Goal: Task Accomplishment & Management: Manage account settings

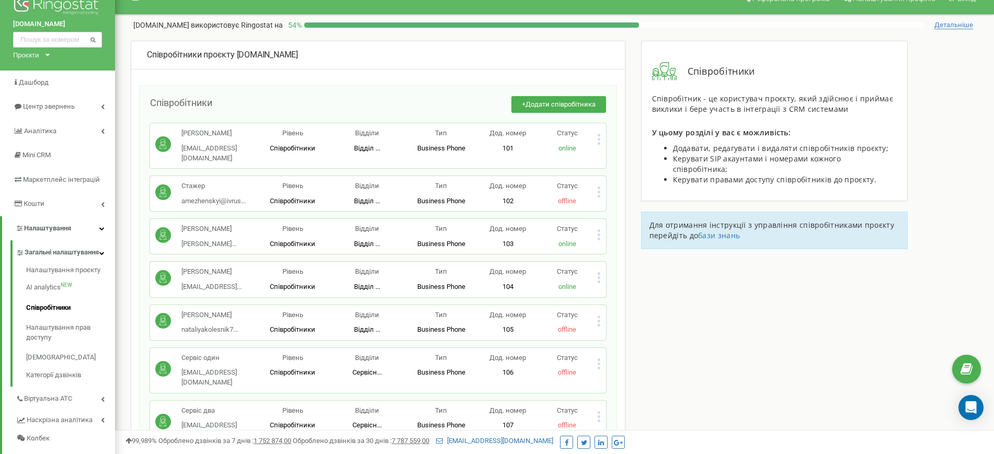
scroll to position [65, 0]
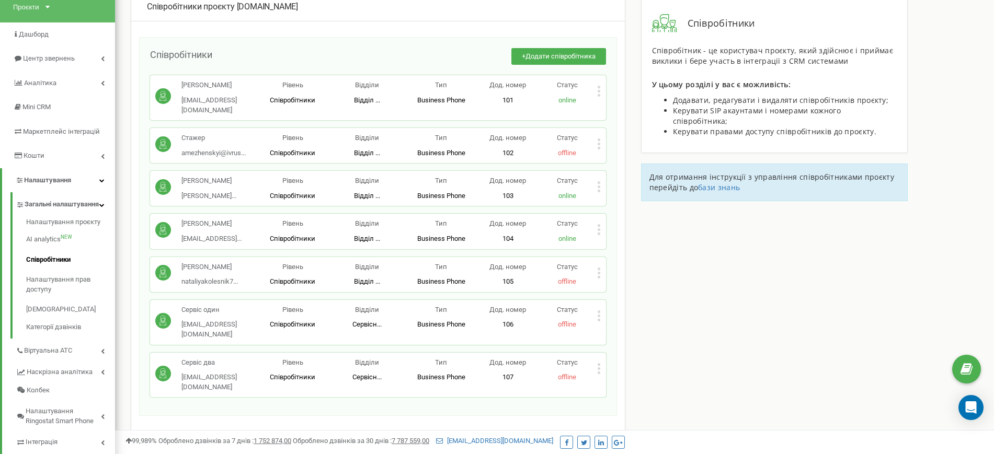
click at [606, 92] on div "Співробітники + Додати співробітника Мєшков Валерій shop@ivrus.com.ua Рівень Сп…" at bounding box center [378, 226] width 478 height 379
click at [594, 97] on p "online" at bounding box center [566, 101] width 59 height 10
click at [598, 91] on icon at bounding box center [598, 91] width 3 height 3
click at [617, 111] on span "Редагувати" at bounding box center [631, 108] width 41 height 7
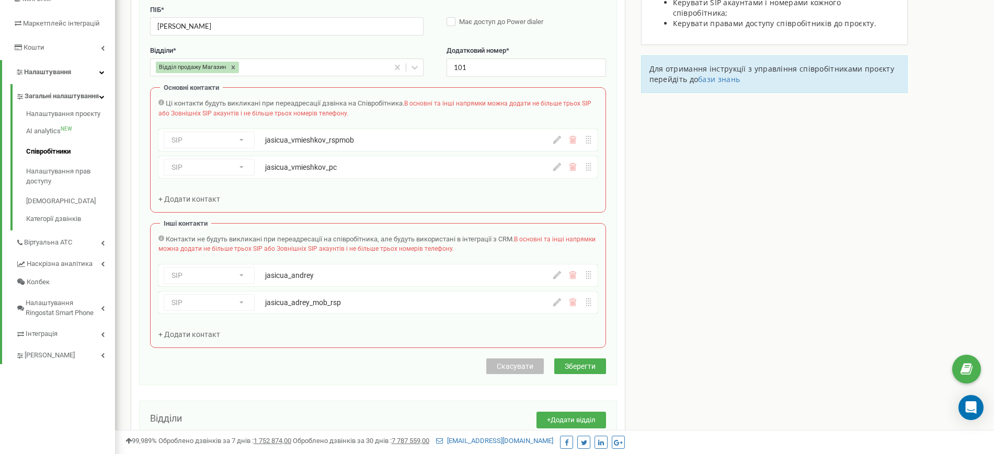
scroll to position [235, 0]
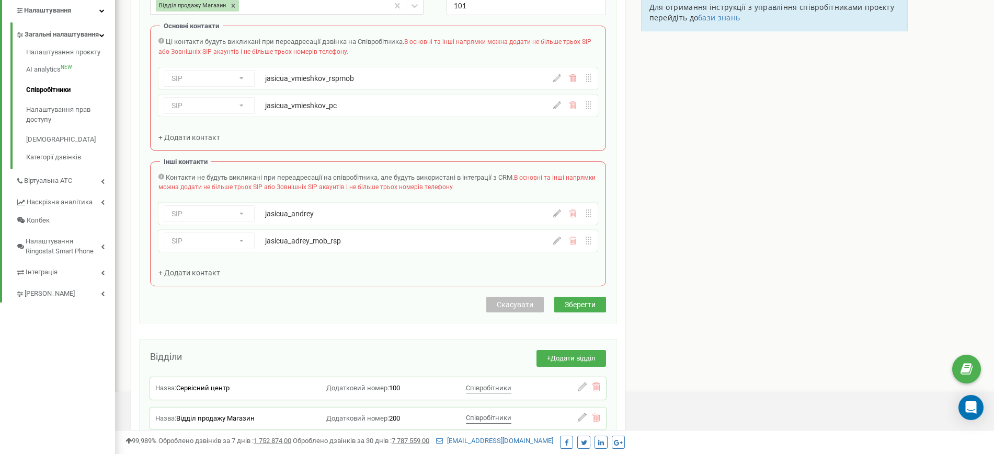
click at [574, 216] on icon at bounding box center [573, 214] width 8 height 8
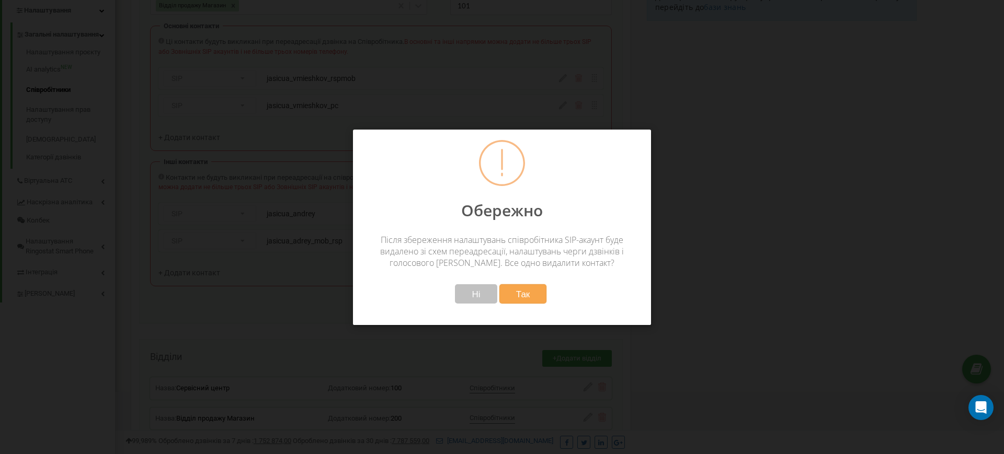
click at [509, 295] on button "Так" at bounding box center [523, 293] width 48 height 19
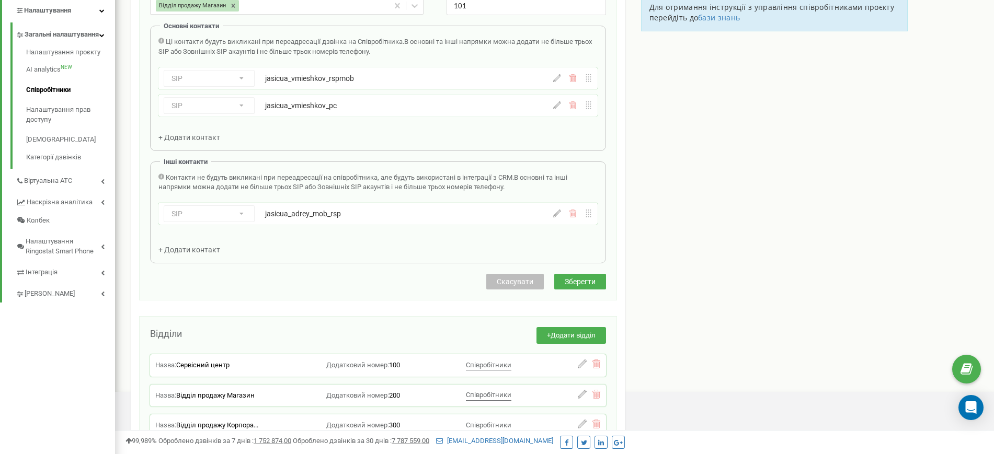
click at [573, 215] on icon at bounding box center [573, 214] width 8 height 8
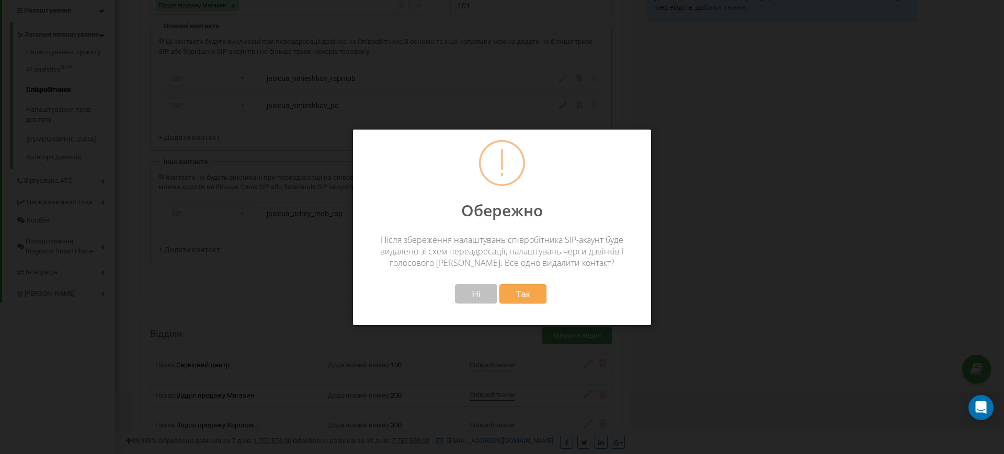
click at [538, 292] on button "Так" at bounding box center [523, 293] width 48 height 19
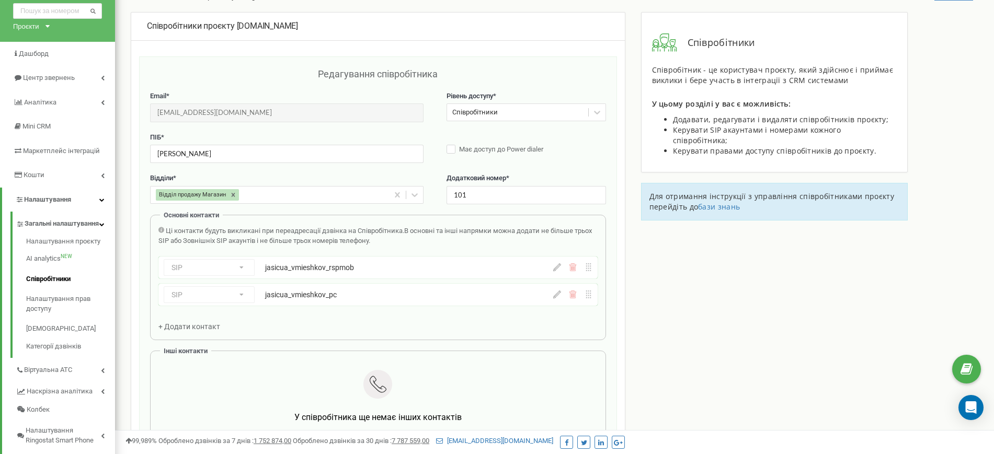
scroll to position [131, 0]
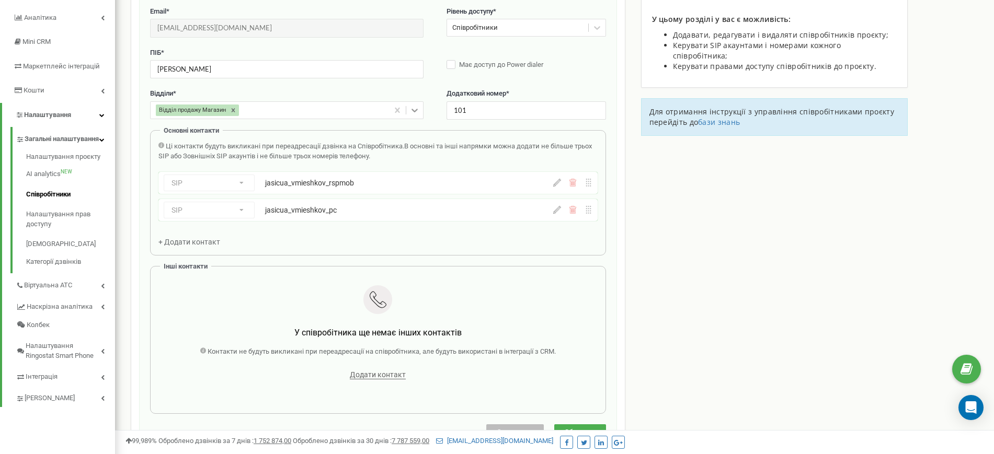
click at [412, 113] on icon at bounding box center [414, 110] width 10 height 10
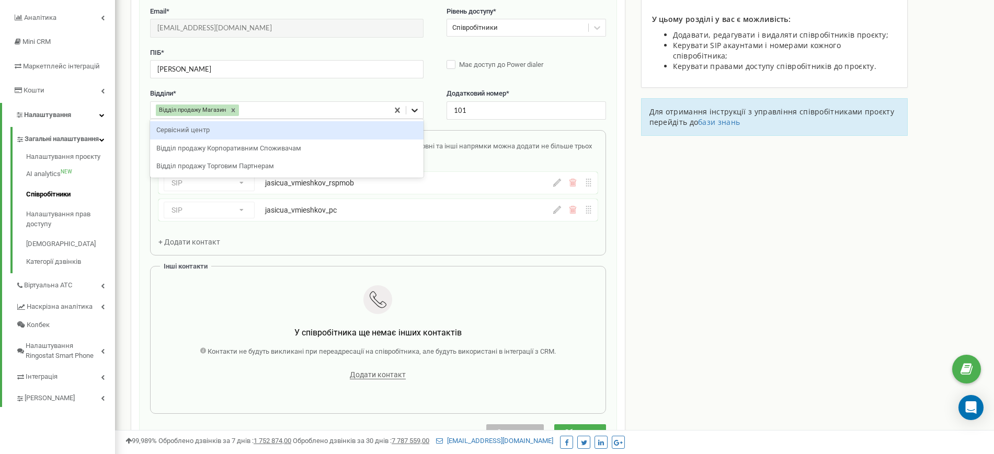
click at [416, 113] on icon at bounding box center [414, 110] width 10 height 10
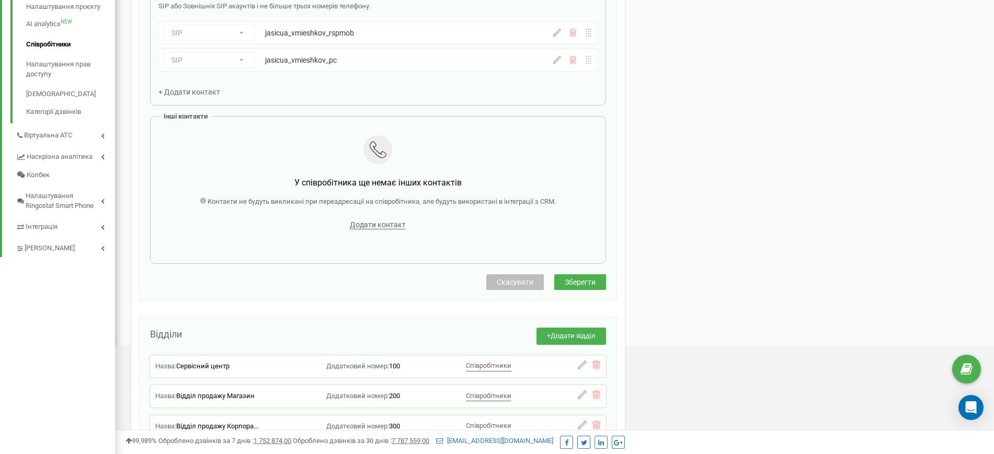
scroll to position [398, 0]
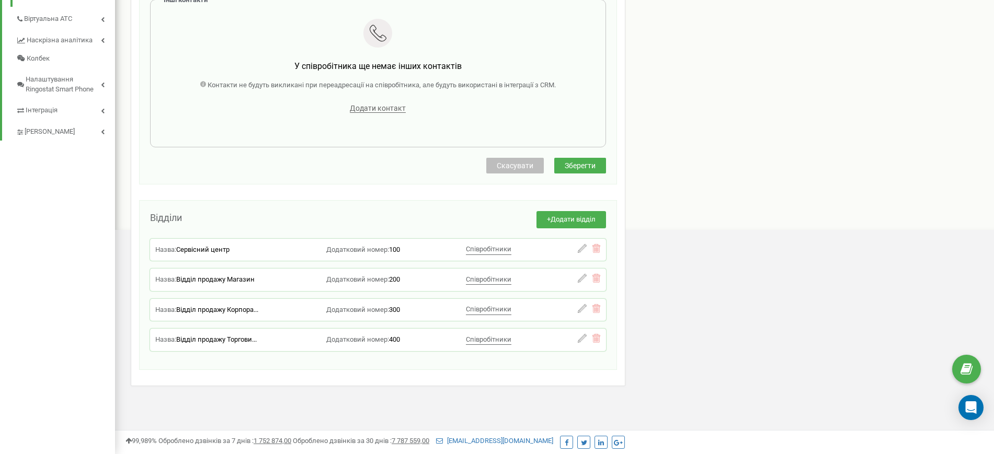
click at [604, 163] on button "Зберегти" at bounding box center [580, 166] width 52 height 16
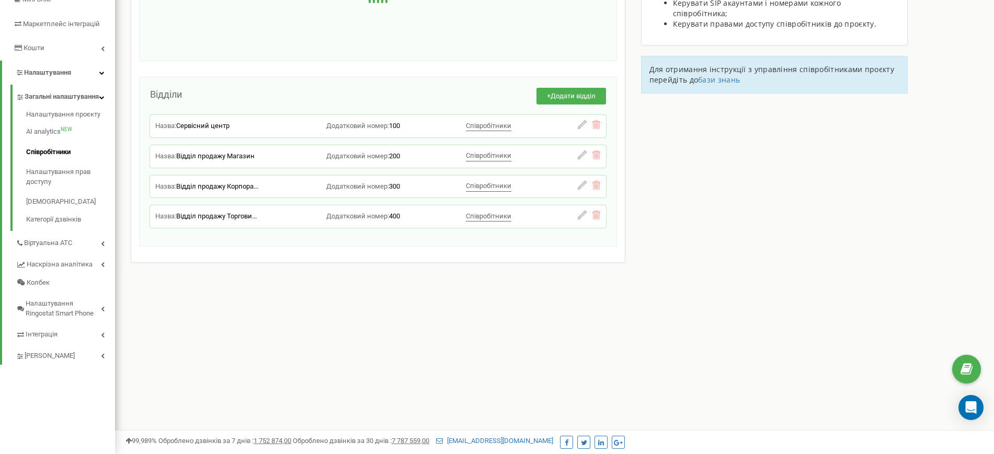
scroll to position [0, 0]
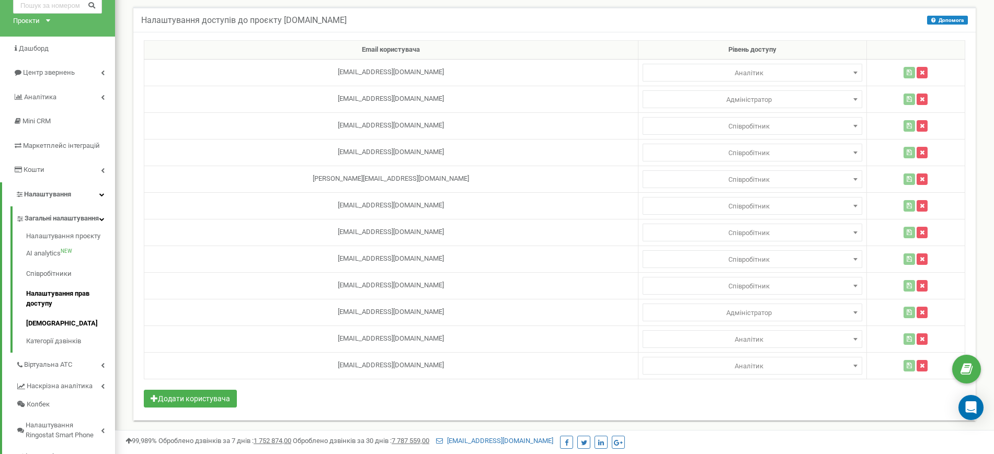
scroll to position [65, 0]
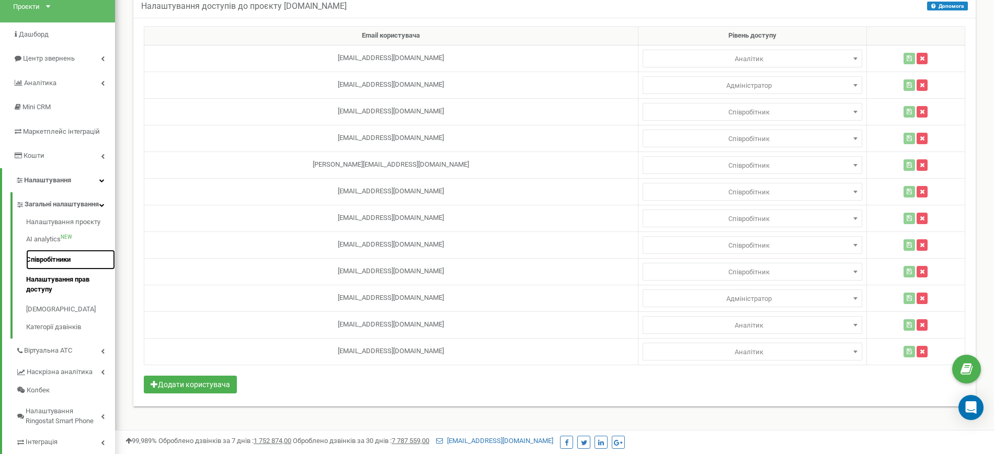
click at [37, 267] on link "Співробітники" at bounding box center [70, 260] width 89 height 20
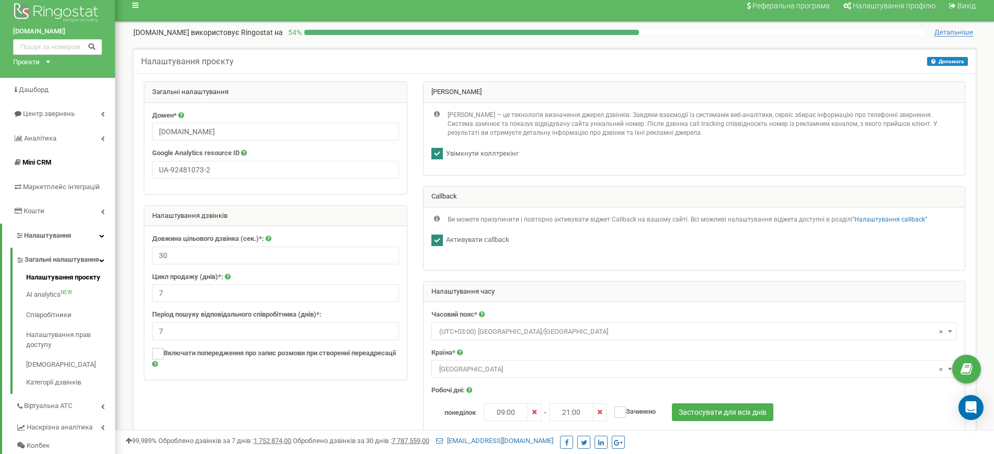
scroll to position [65, 0]
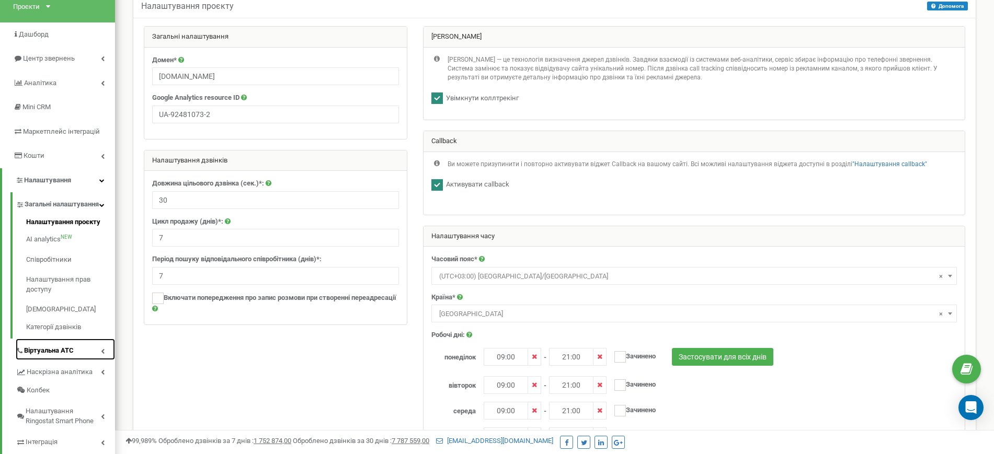
click at [56, 356] on span "Віртуальна АТС" at bounding box center [49, 351] width 50 height 10
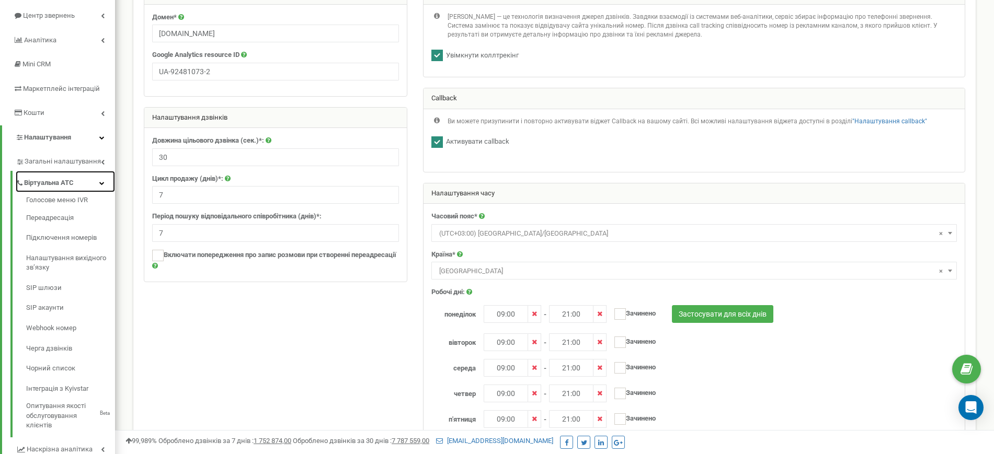
scroll to position [131, 0]
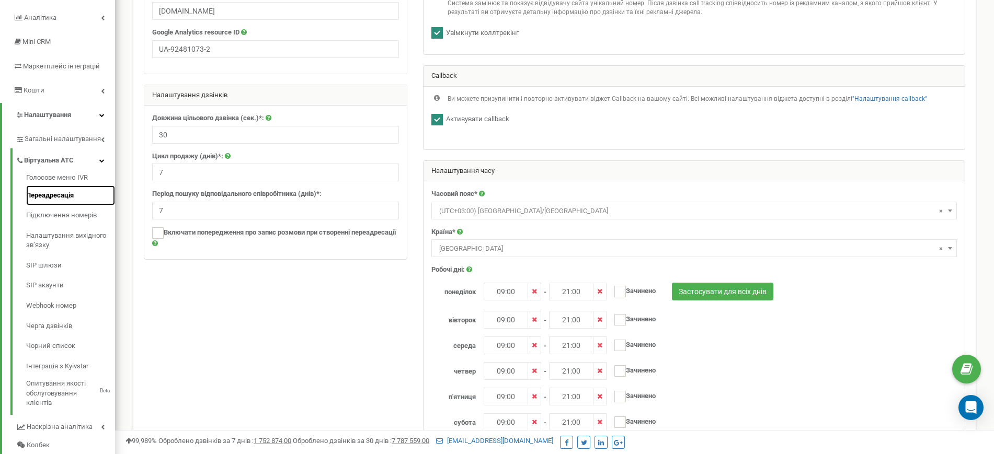
click at [52, 196] on link "Переадресація" at bounding box center [70, 196] width 89 height 20
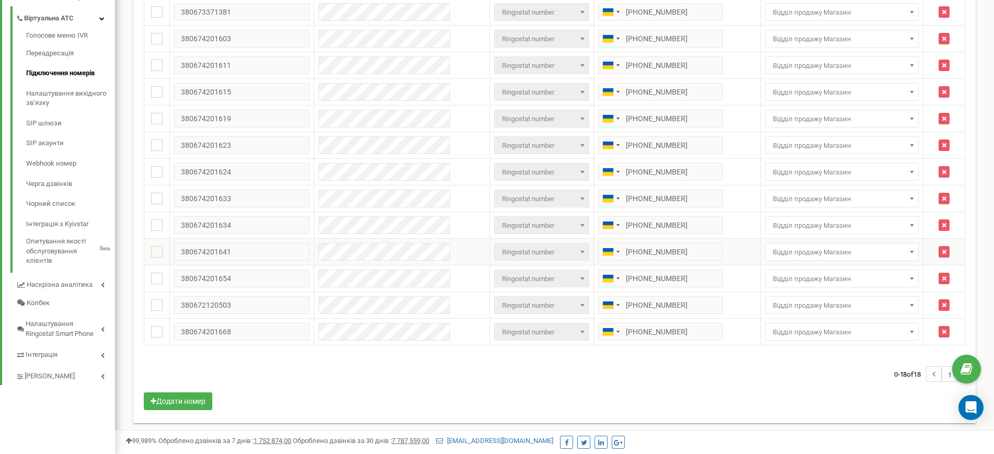
scroll to position [276, 0]
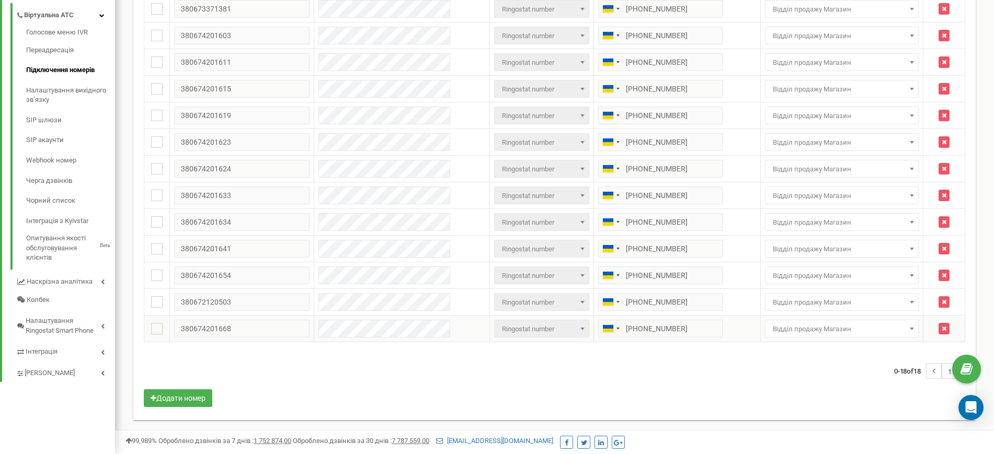
click at [843, 327] on span "Відділ продажу Магазин" at bounding box center [842, 329] width 146 height 15
click at [741, 414] on div "Масові операції У мене немає SIP номерів Налаштування Виберіть налаштування для…" at bounding box center [554, 113] width 842 height 613
click at [885, 333] on span "Відділ продажу Магазин" at bounding box center [842, 329] width 146 height 15
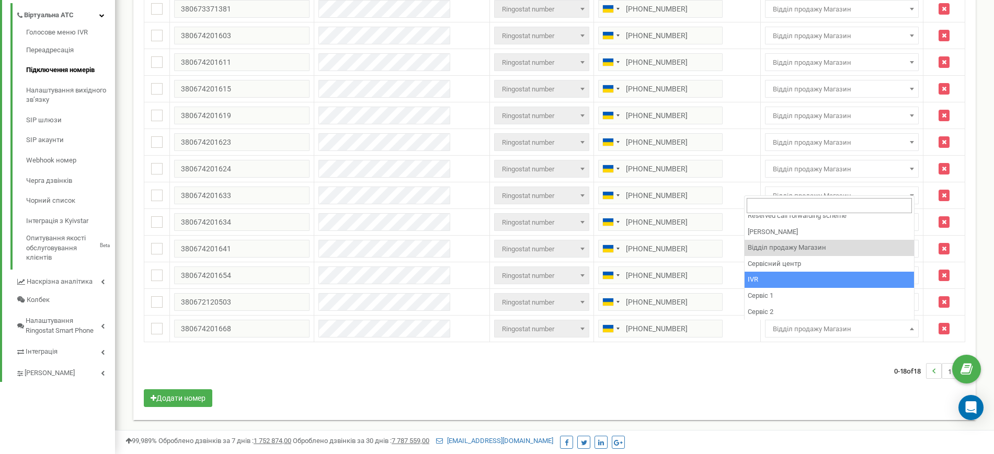
scroll to position [24, 0]
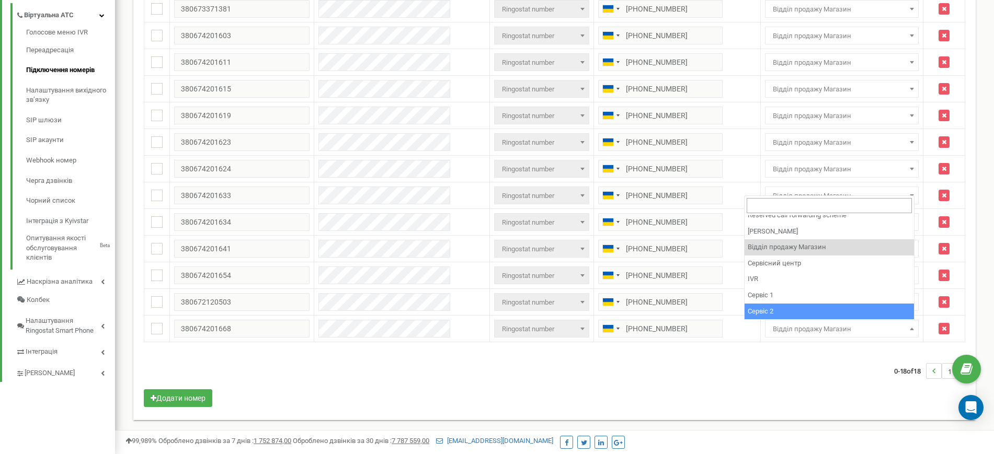
click at [773, 425] on div "Вхідні номери для проєкту jasic.ua Масові операції У мене немає SIP номерів Нал…" at bounding box center [554, 107] width 858 height 651
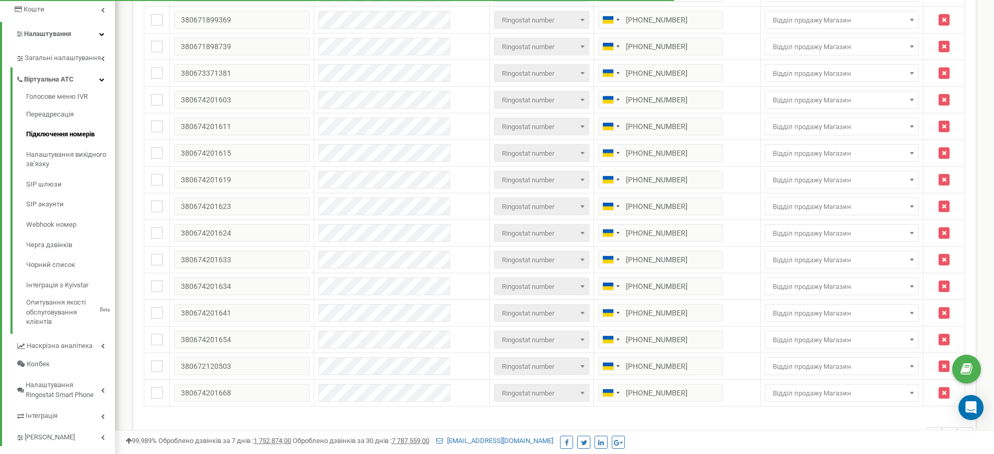
scroll to position [145, 0]
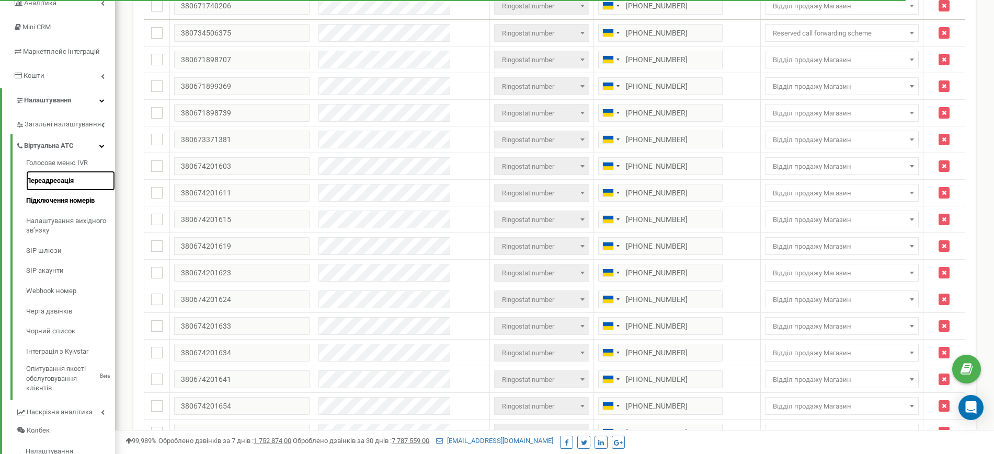
click at [67, 184] on link "Переадресація" at bounding box center [70, 181] width 89 height 20
click at [66, 185] on link "Переадресація" at bounding box center [70, 181] width 89 height 20
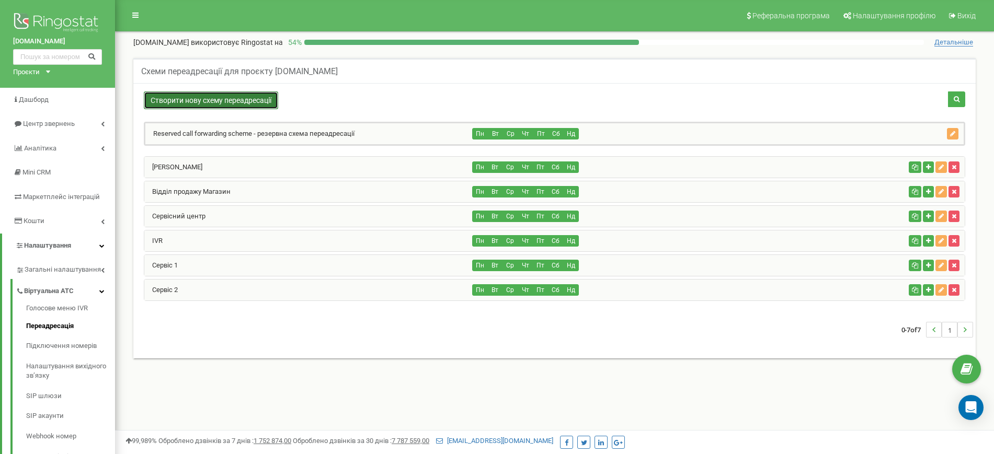
drag, startPoint x: 255, startPoint y: 102, endPoint x: 252, endPoint y: 96, distance: 6.6
click at [255, 100] on link "Створити нову схему переадресації" at bounding box center [211, 100] width 134 height 18
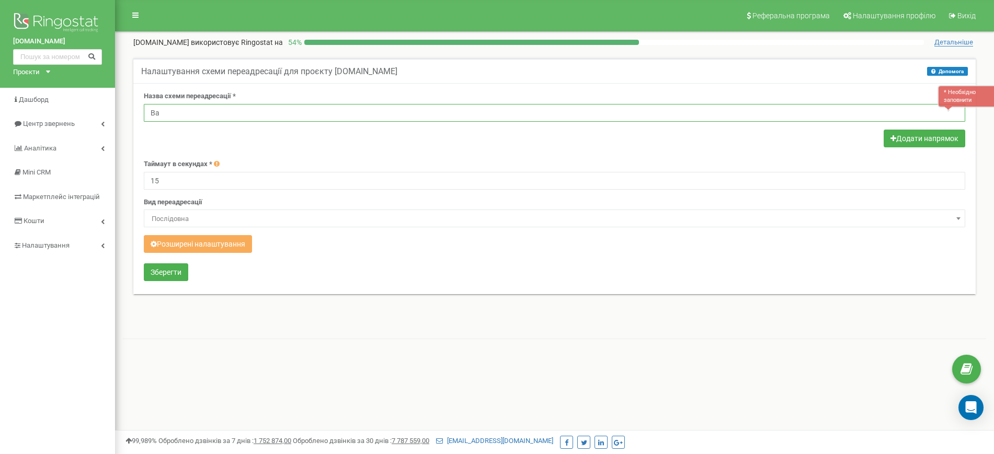
type input "В"
type input "М"
type input "[PERSON_NAME] Валерій"
click at [289, 154] on form "Назва схеми переадресації * * Необхідно заповнити Мєшков Валерій Додати напрямо…" at bounding box center [554, 187] width 821 height 192
drag, startPoint x: 213, startPoint y: 182, endPoint x: 0, endPoint y: 167, distance: 213.3
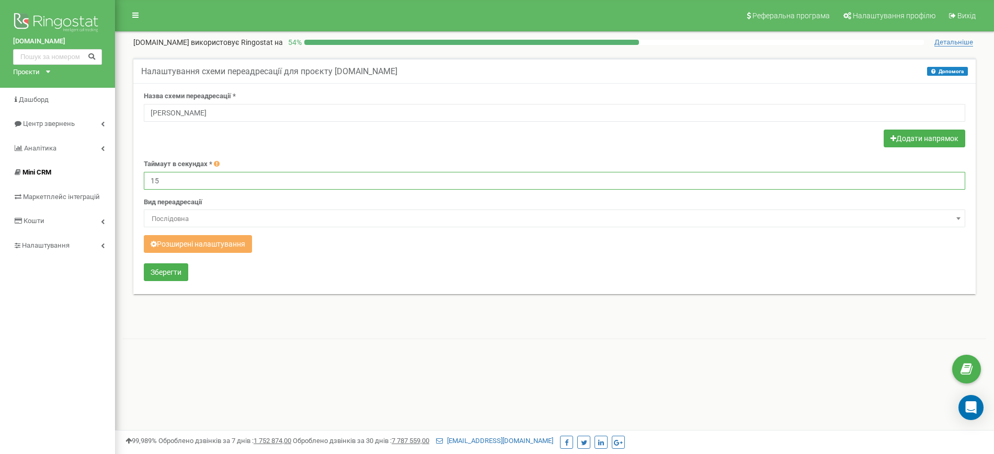
click at [0, 167] on div "jasic.ua Проєкти jasic.ua Дашборд Центр звернень Аналiтика Mini CRM Маркетплейс…" at bounding box center [497, 313] width 994 height 627
type input "60"
click at [261, 220] on span "Послідовна" at bounding box center [554, 219] width 814 height 15
click at [247, 368] on div "Реферальна програма Налаштування профілю Вихід jasic.ua використовує Ringostat …" at bounding box center [554, 313] width 879 height 627
click at [208, 241] on button "Розширені налаштування" at bounding box center [198, 244] width 108 height 18
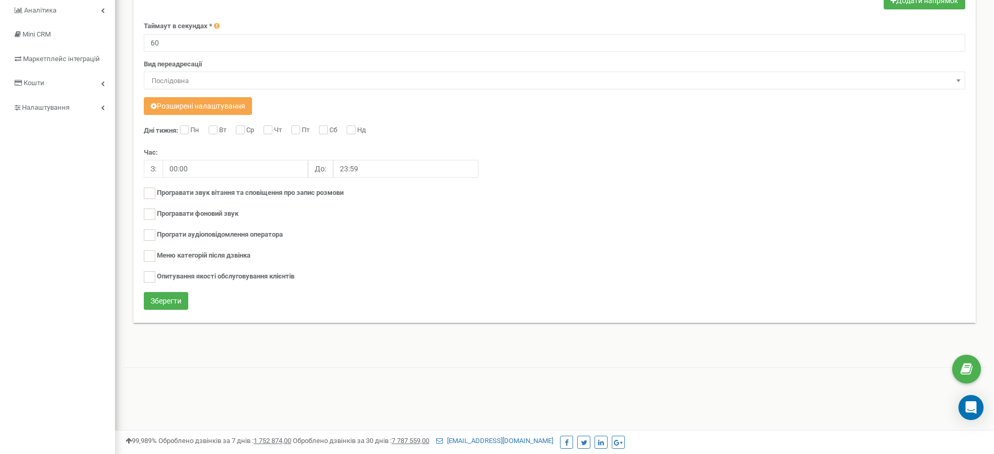
scroll to position [108, 0]
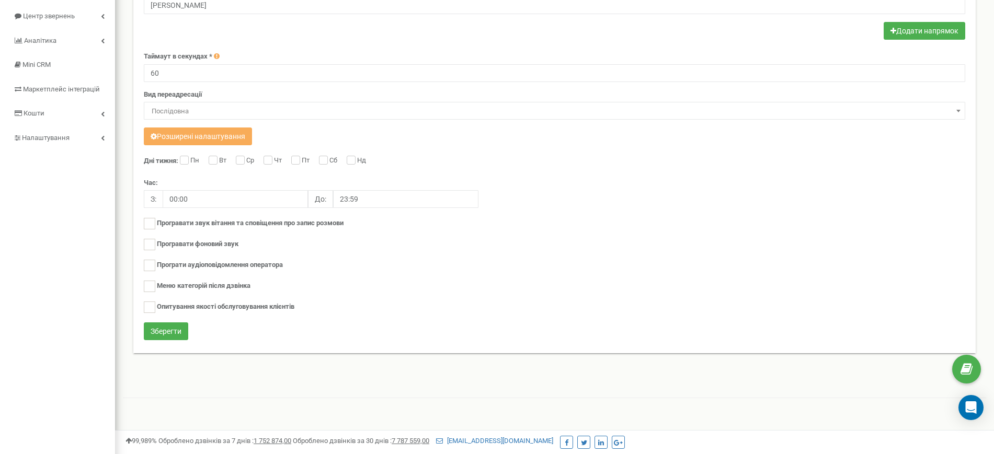
click at [190, 156] on label "Пн" at bounding box center [196, 161] width 12 height 10
click at [186, 158] on input "Пн" at bounding box center [183, 161] width 7 height 7
checkbox input "true"
click at [208, 163] on div "Дні тижня: Пн Вт Ср Чт Пт Сб Нд Час: З: 00:00 До: 23:59" at bounding box center [554, 239] width 821 height 167
click at [219, 163] on label "Вт" at bounding box center [224, 161] width 10 height 10
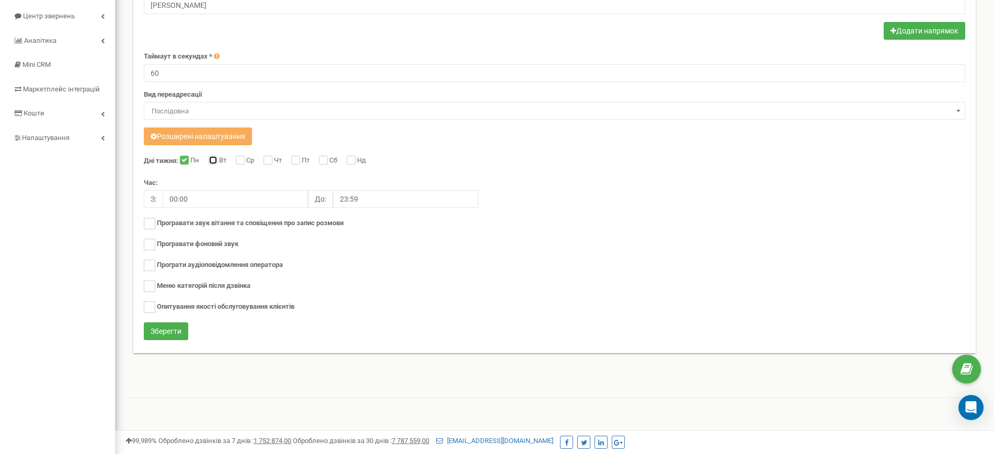
click at [215, 163] on input "Вт" at bounding box center [212, 161] width 7 height 7
checkbox input "true"
click at [240, 160] on input "Ср" at bounding box center [239, 161] width 7 height 7
checkbox input "true"
click at [271, 165] on div "Чт" at bounding box center [273, 161] width 21 height 10
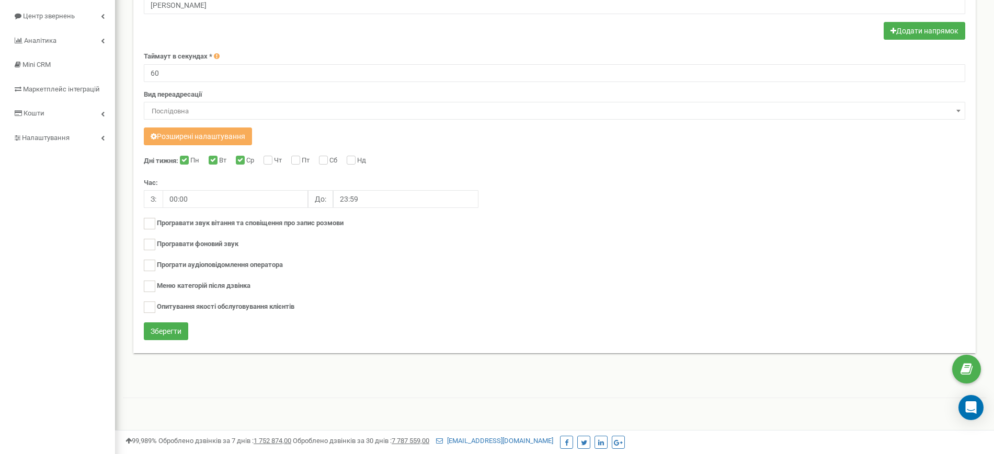
click at [265, 158] on div "Дні тижня: Пн Вт Ср Чт Пт Сб Нд Час: З: 00:00 До: 23:59" at bounding box center [554, 239] width 821 height 167
click at [270, 162] on input "Чт" at bounding box center [266, 161] width 7 height 7
checkbox input "true"
click at [298, 158] on input "Пт" at bounding box center [294, 161] width 7 height 7
checkbox input "true"
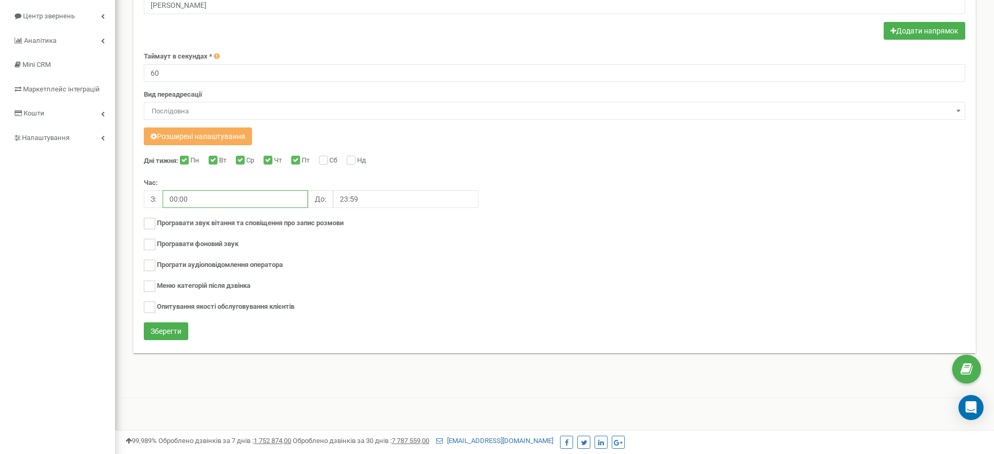
click at [218, 197] on input "00:00" at bounding box center [235, 199] width 145 height 18
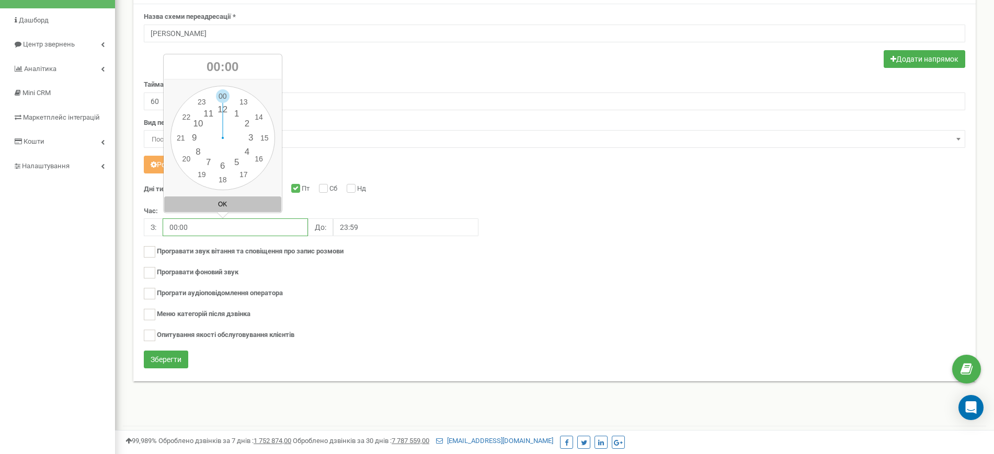
scroll to position [173, 0]
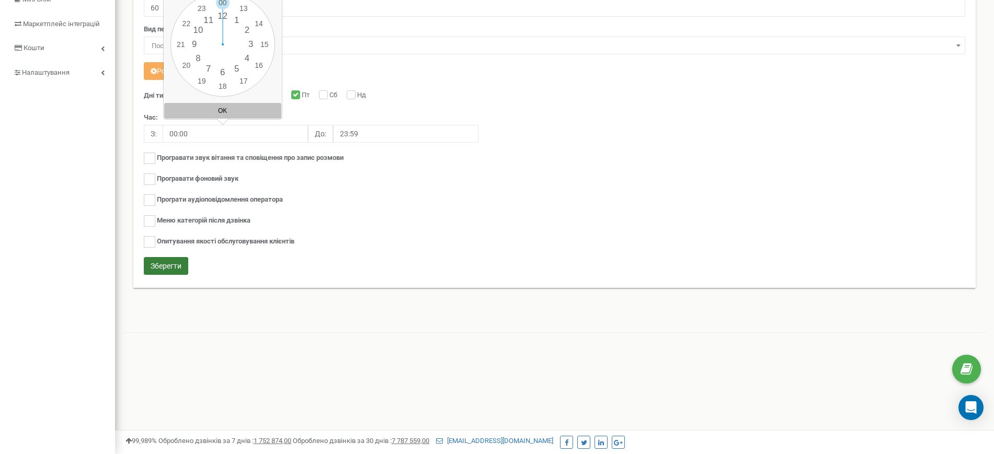
click at [165, 257] on button "Зберегти" at bounding box center [166, 266] width 44 height 18
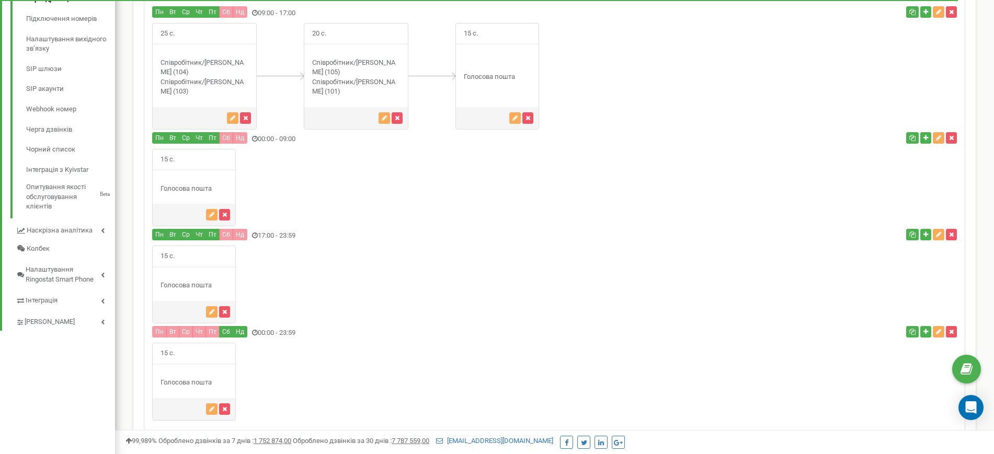
scroll to position [266, 0]
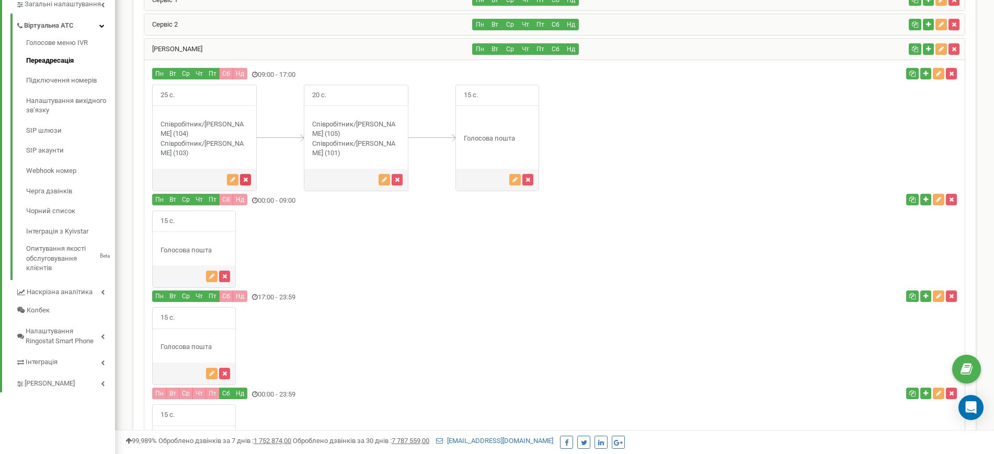
click at [247, 180] on icon "button" at bounding box center [245, 180] width 5 height 6
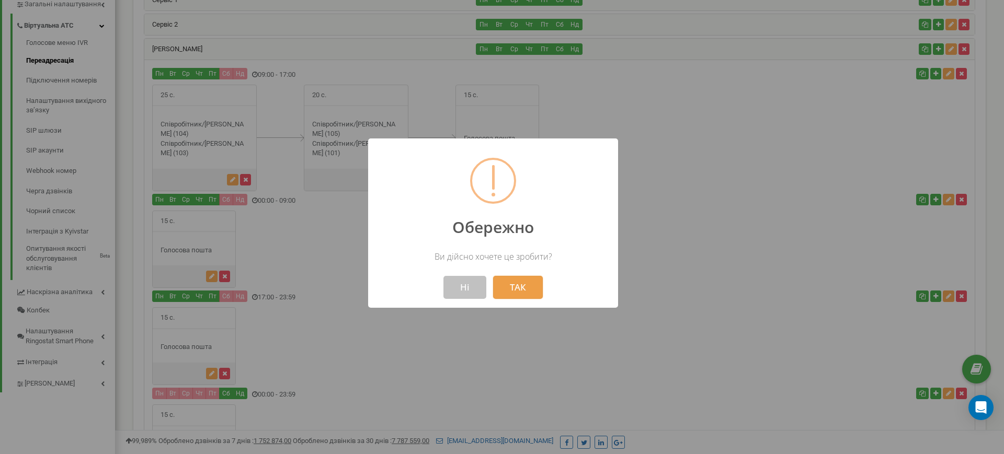
click at [507, 284] on button "ТАК" at bounding box center [518, 287] width 50 height 23
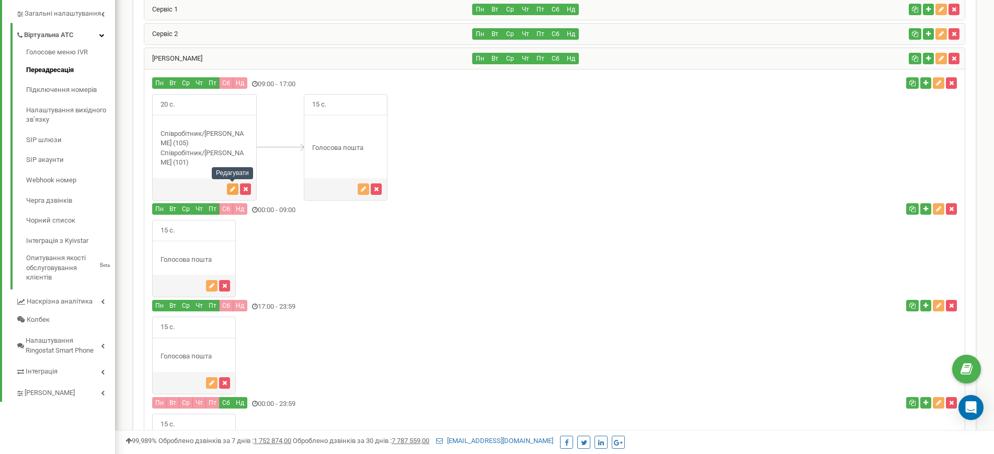
click at [234, 190] on icon "button" at bounding box center [232, 189] width 5 height 6
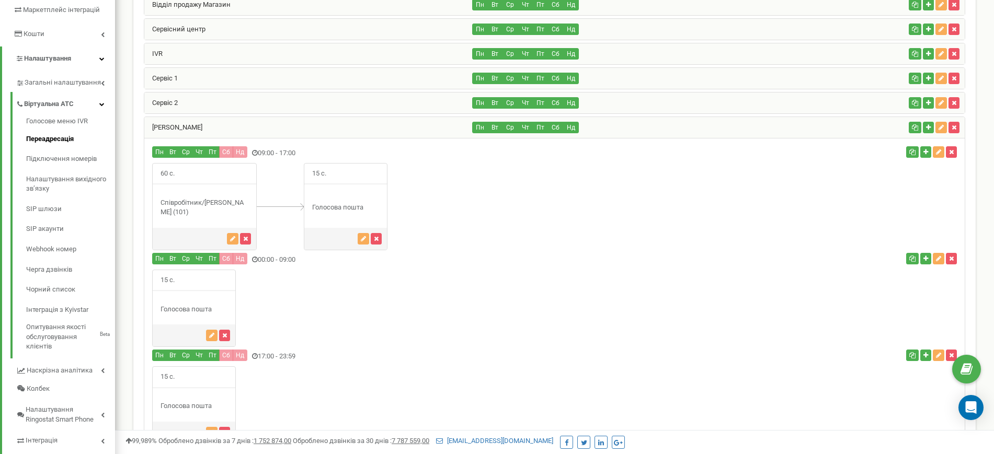
scroll to position [64, 0]
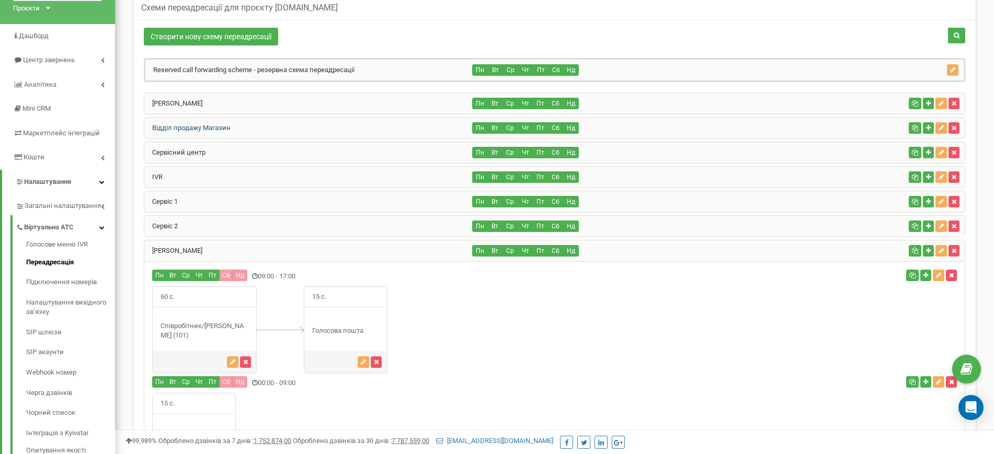
drag, startPoint x: 189, startPoint y: 153, endPoint x: 202, endPoint y: 126, distance: 29.7
drag, startPoint x: 202, startPoint y: 126, endPoint x: 62, endPoint y: 204, distance: 160.8
click at [62, 204] on span "Загальні налаштування" at bounding box center [62, 206] width 74 height 10
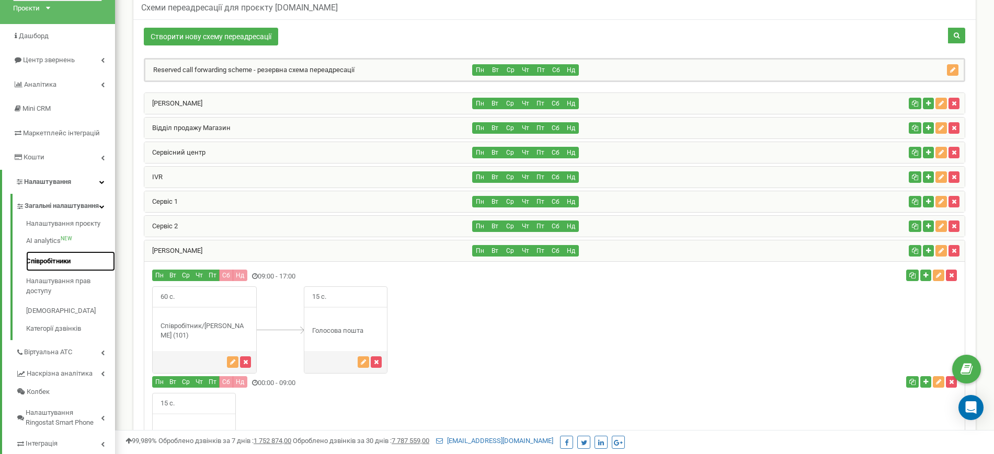
click at [62, 272] on link "Співробітники" at bounding box center [70, 261] width 89 height 20
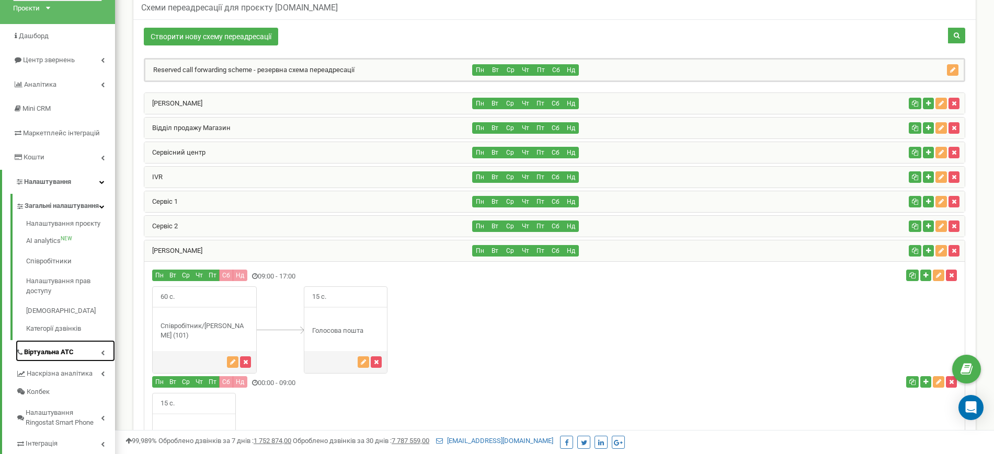
click at [67, 358] on span "Віртуальна АТС" at bounding box center [49, 353] width 50 height 10
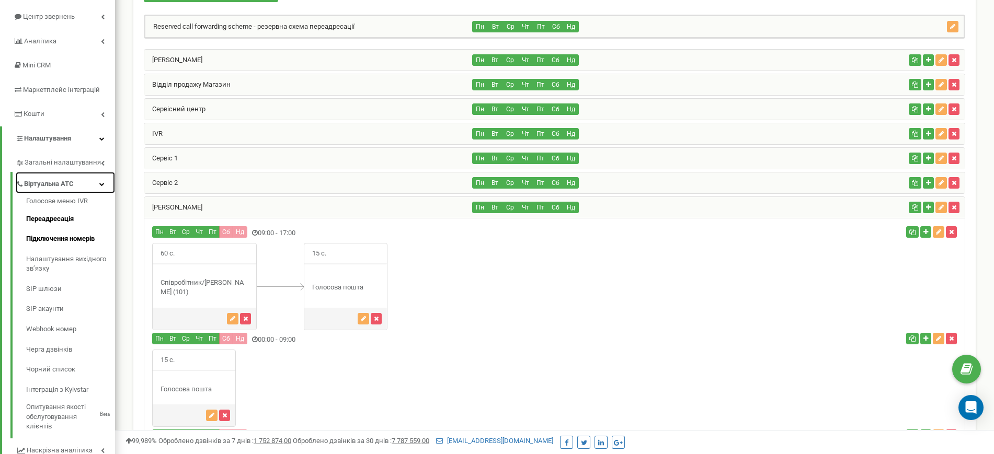
scroll to position [129, 0]
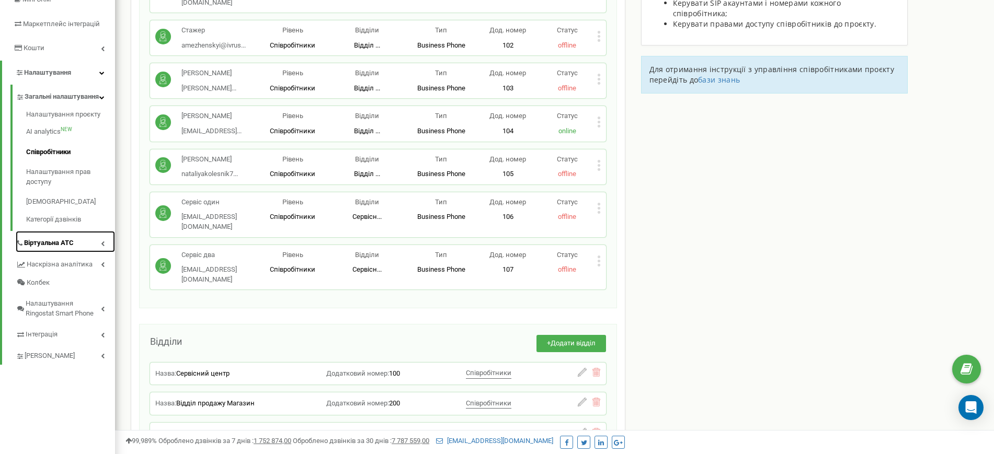
click at [60, 253] on link "Віртуальна АТС" at bounding box center [65, 241] width 99 height 21
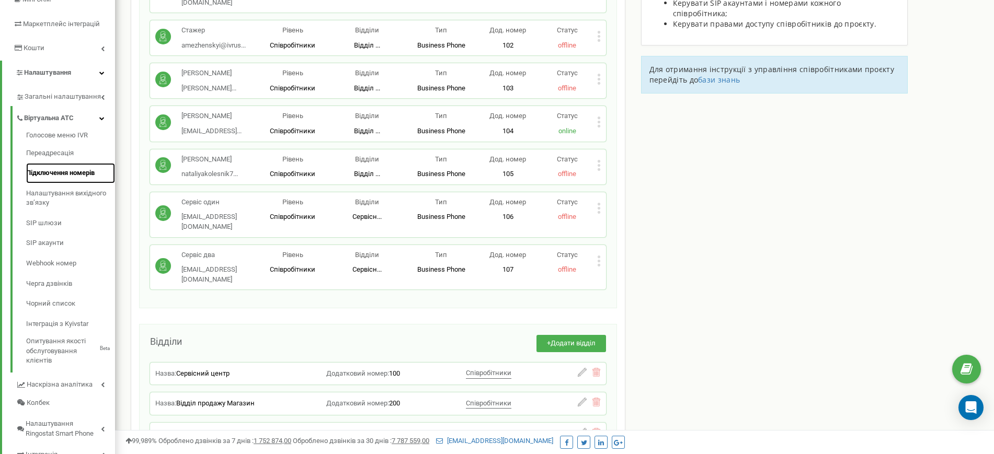
click at [63, 171] on link "Підключення номерів" at bounding box center [70, 173] width 89 height 20
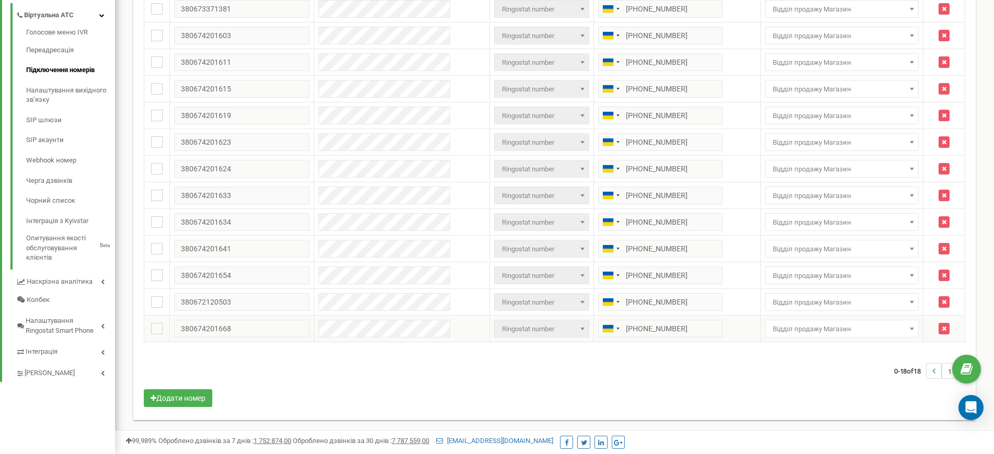
drag, startPoint x: 878, startPoint y: 330, endPoint x: 851, endPoint y: 330, distance: 27.7
click at [875, 329] on span "Відділ продажу Магазин" at bounding box center [842, 329] width 146 height 15
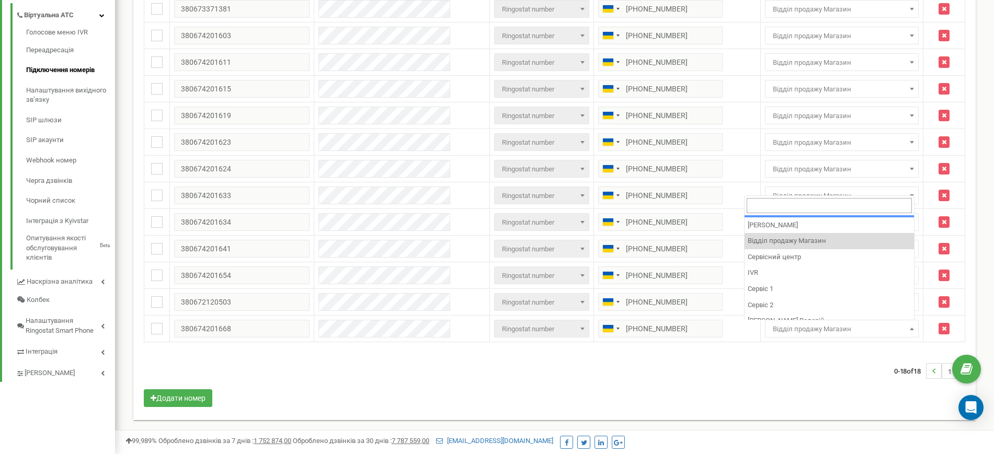
scroll to position [39, 0]
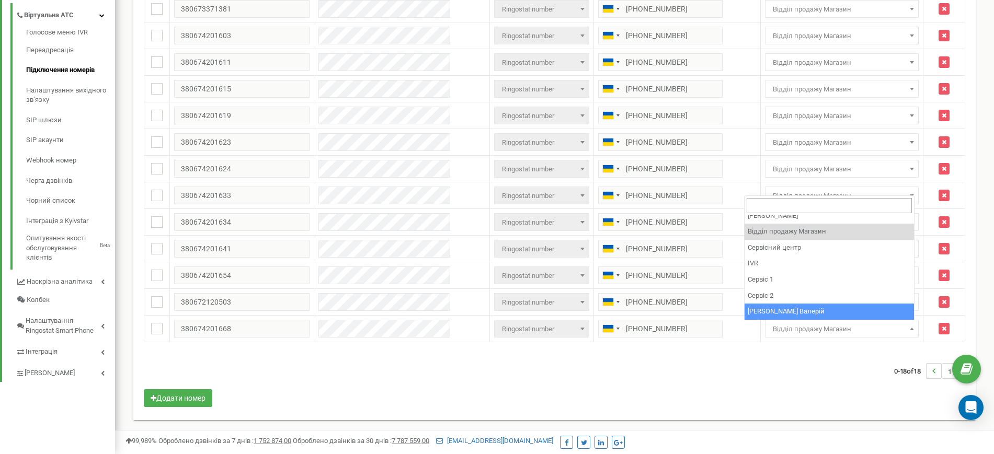
select select "263131"
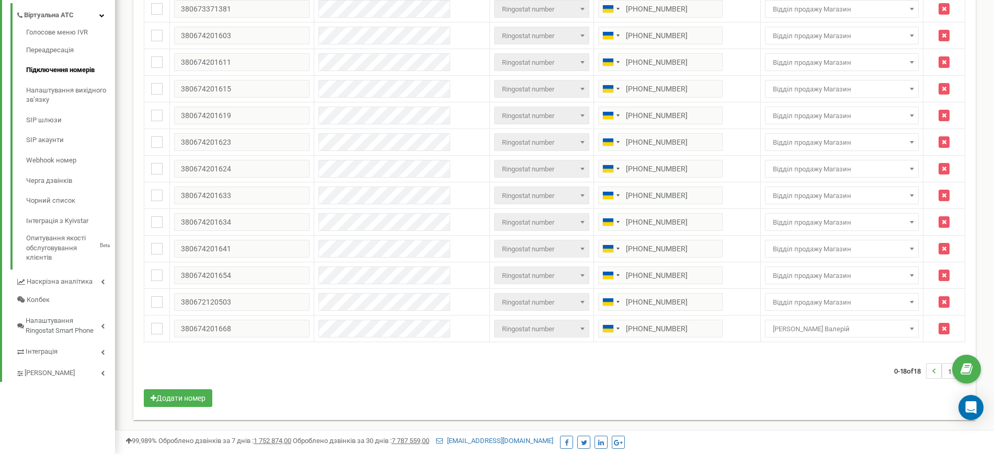
click at [772, 369] on div "0-18 of 18 1" at bounding box center [554, 371] width 837 height 37
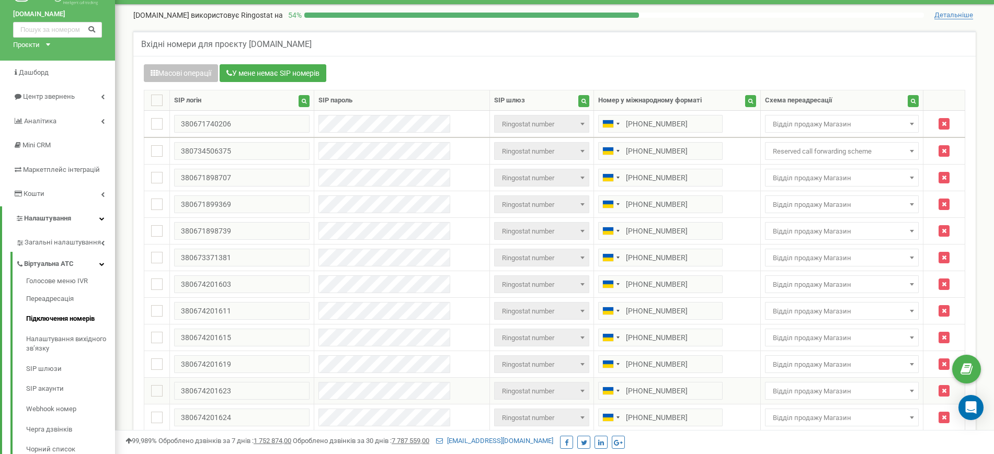
scroll to position [0, 0]
